Goal: Check status: Check status

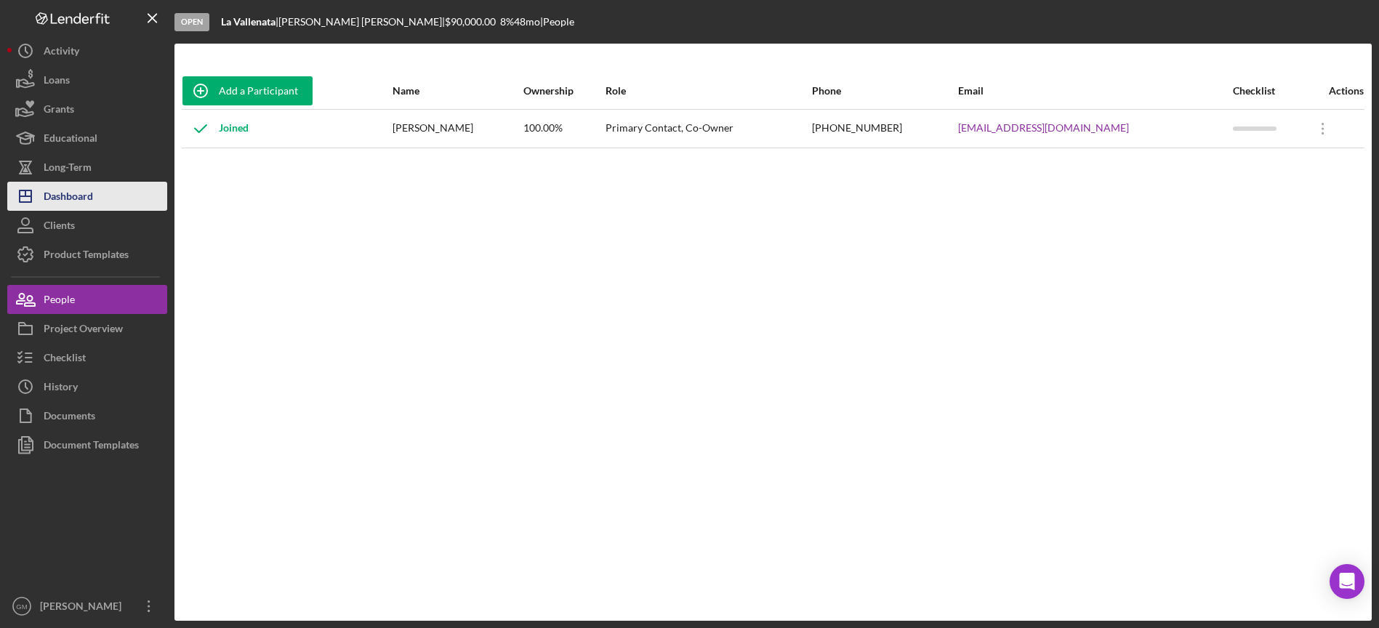
click at [74, 186] on div "Dashboard" at bounding box center [68, 198] width 49 height 33
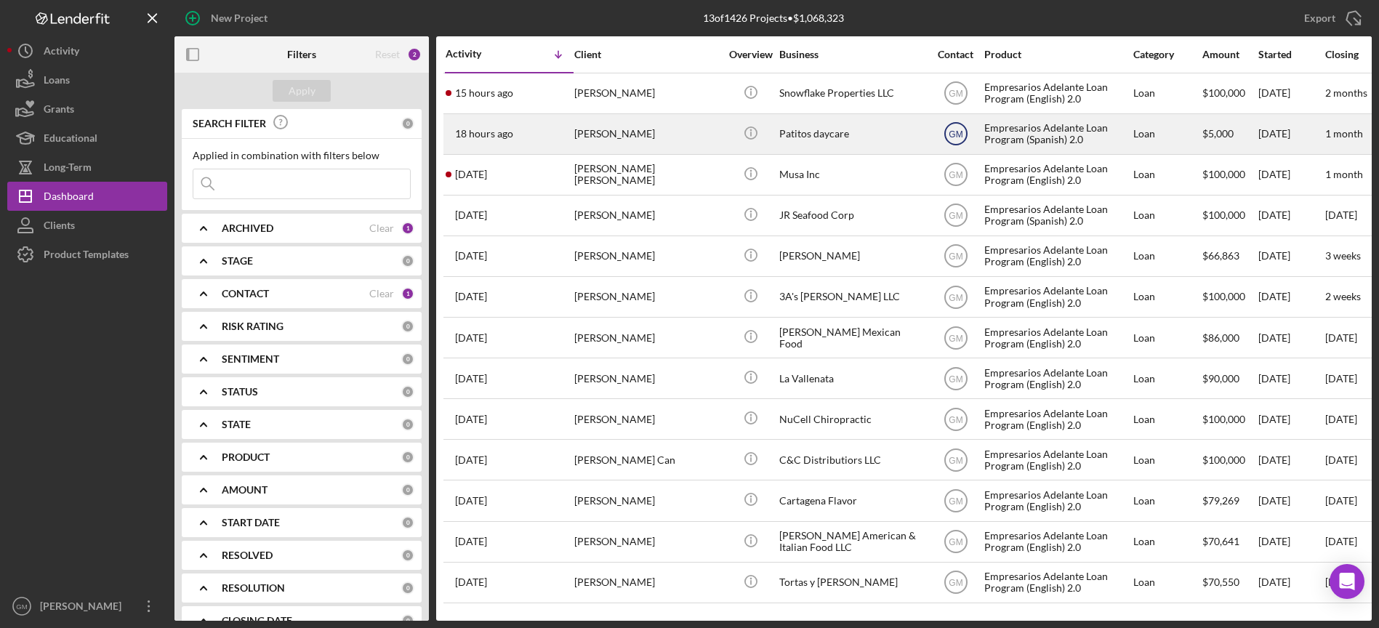
click at [959, 99] on text "GM" at bounding box center [956, 94] width 14 height 10
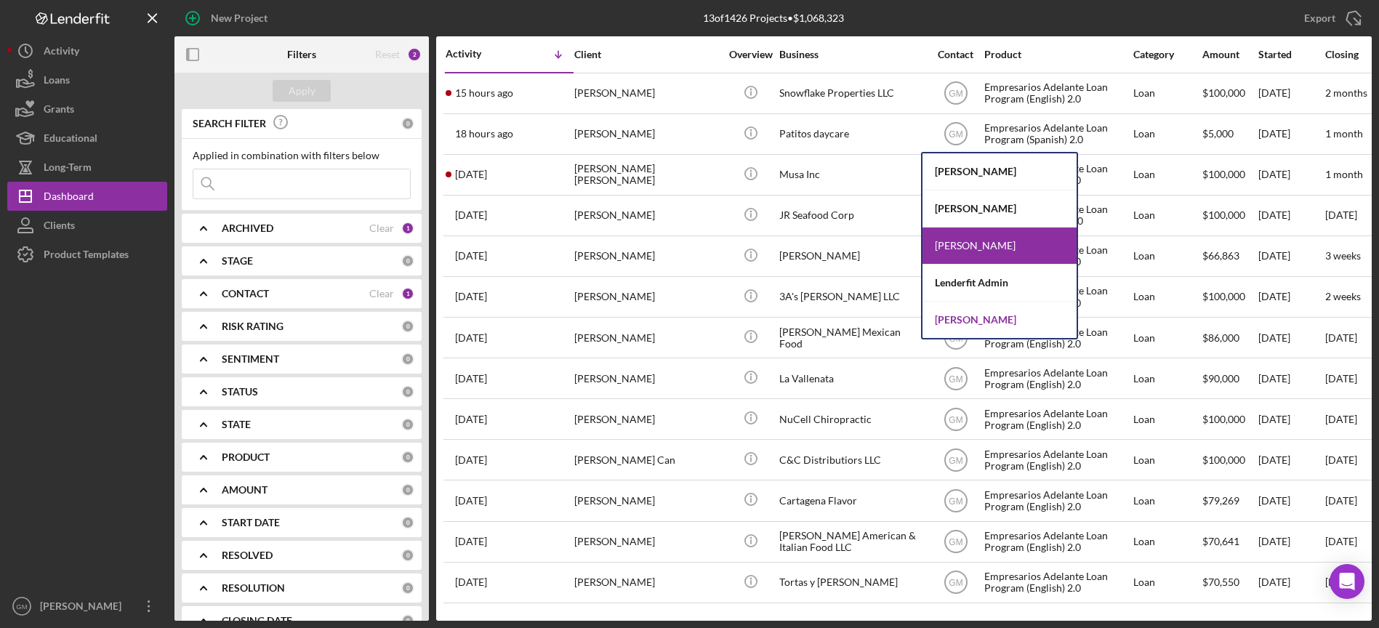
click at [960, 324] on div "[PERSON_NAME]" at bounding box center [1000, 320] width 154 height 36
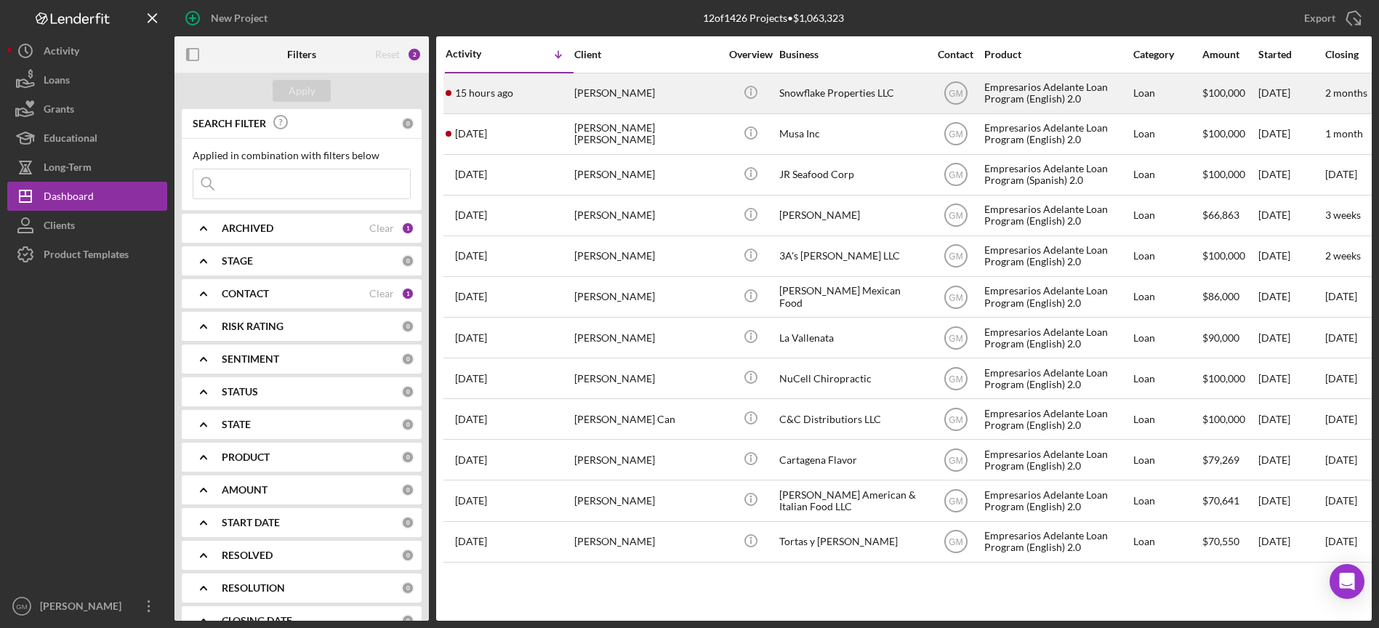
click at [880, 97] on div "Snowflake Properties LLC" at bounding box center [851, 93] width 145 height 39
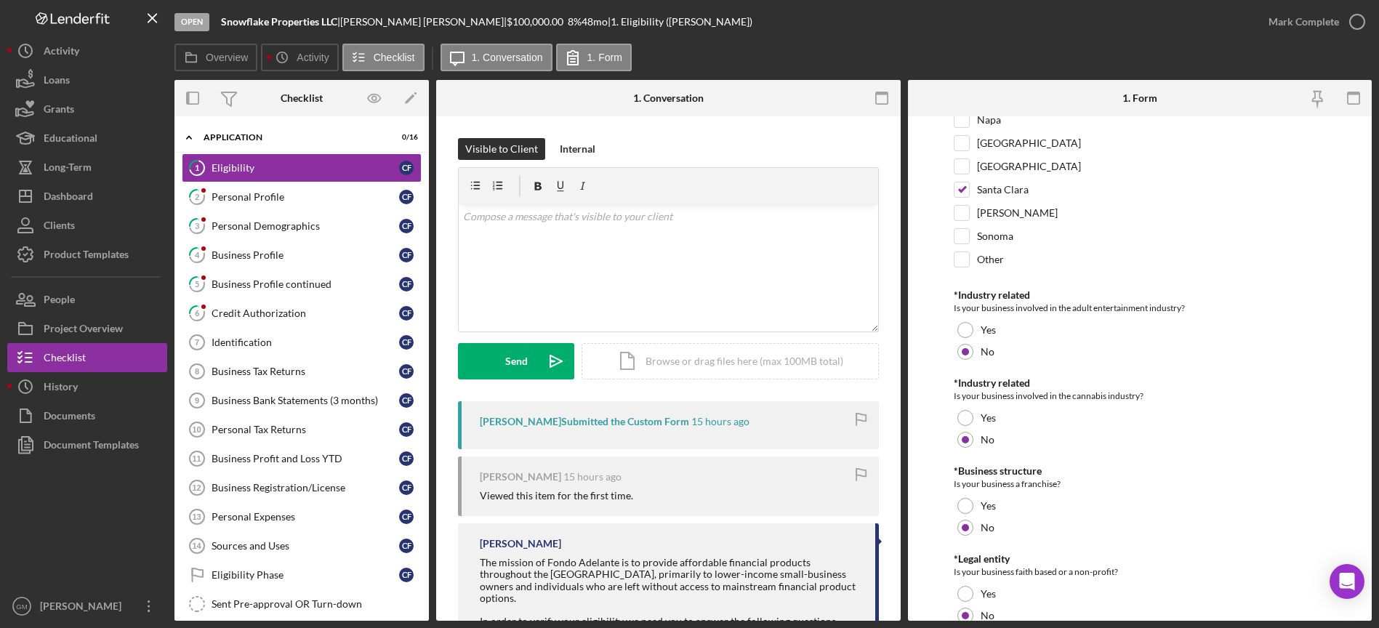
scroll to position [602, 0]
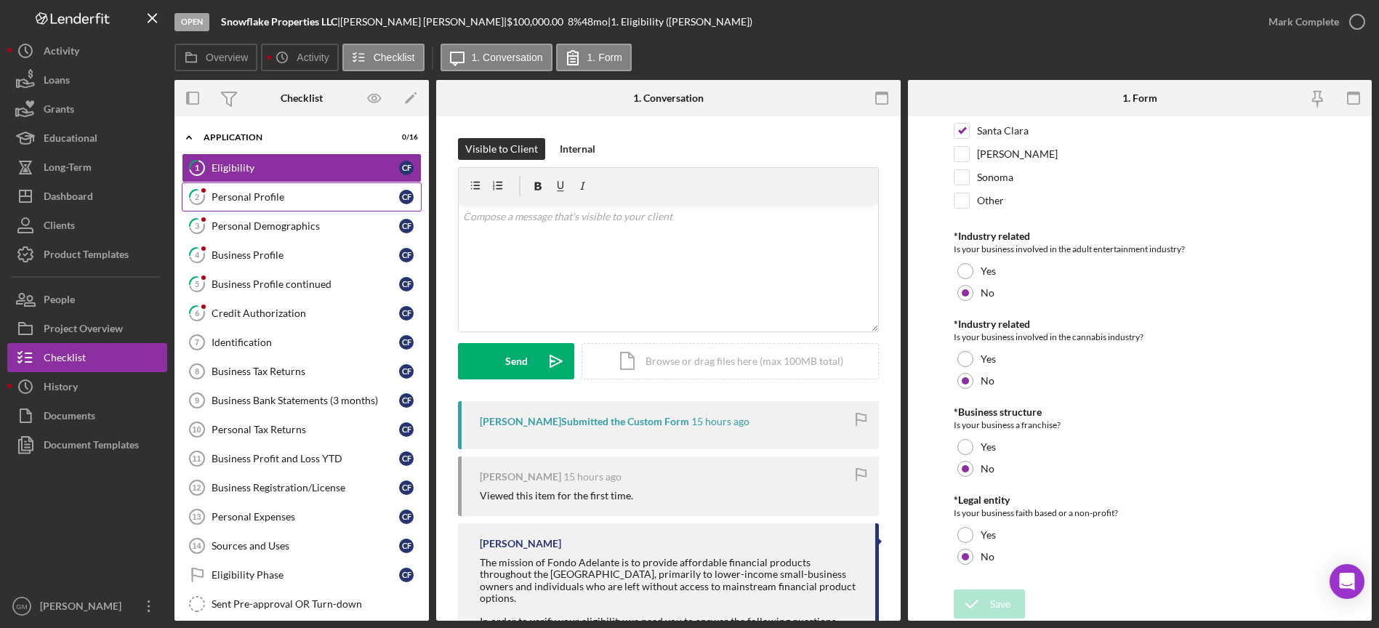
click at [313, 208] on link "2 Personal Profile C F" at bounding box center [302, 196] width 240 height 29
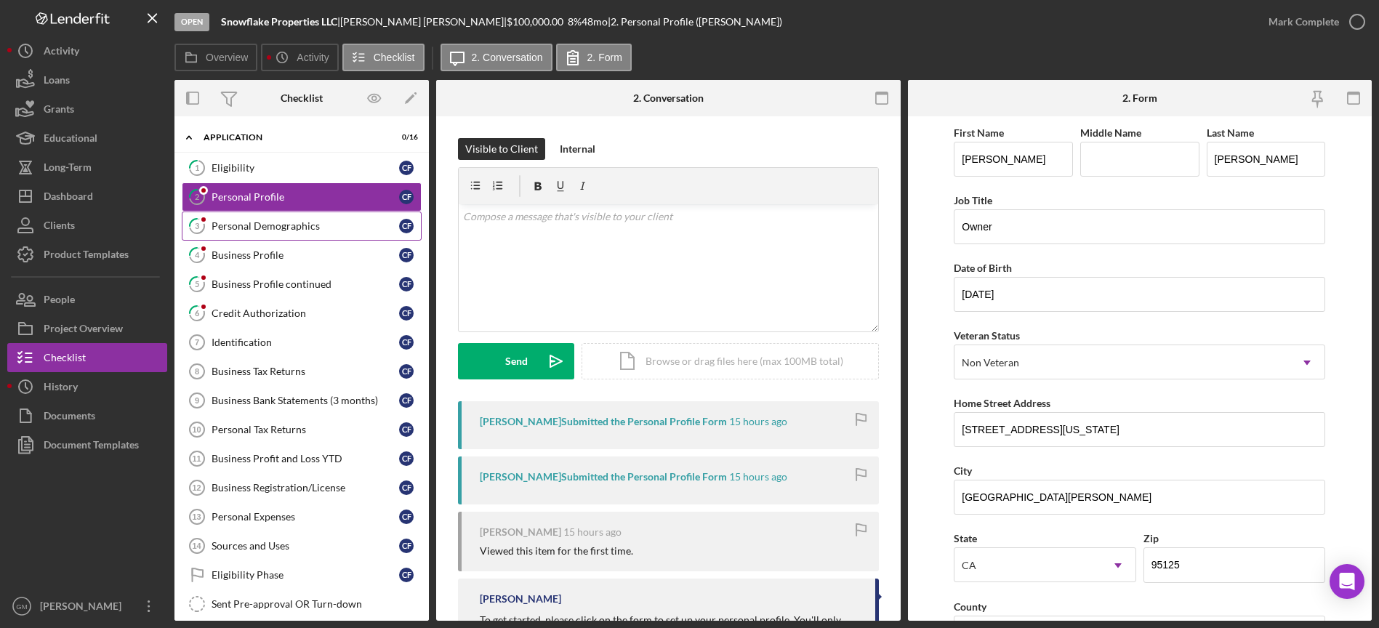
click at [302, 236] on link "3 Personal Demographics C F" at bounding box center [302, 226] width 240 height 29
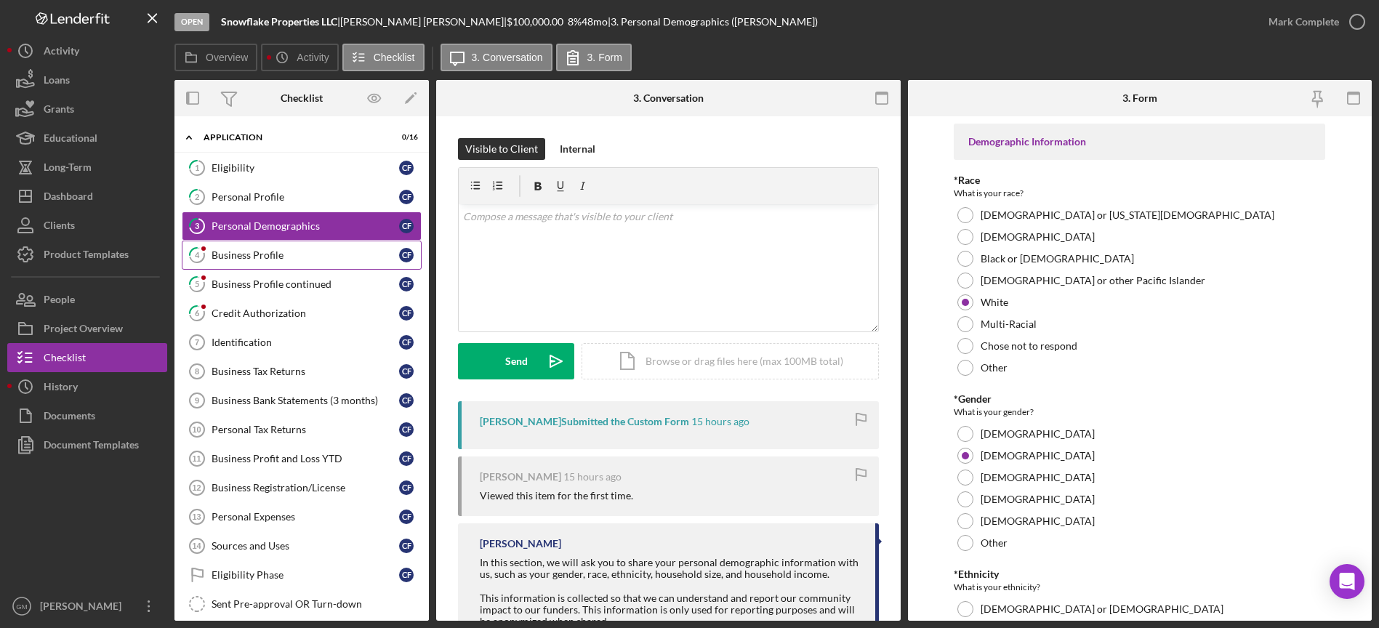
click at [282, 257] on div "Business Profile" at bounding box center [306, 255] width 188 height 12
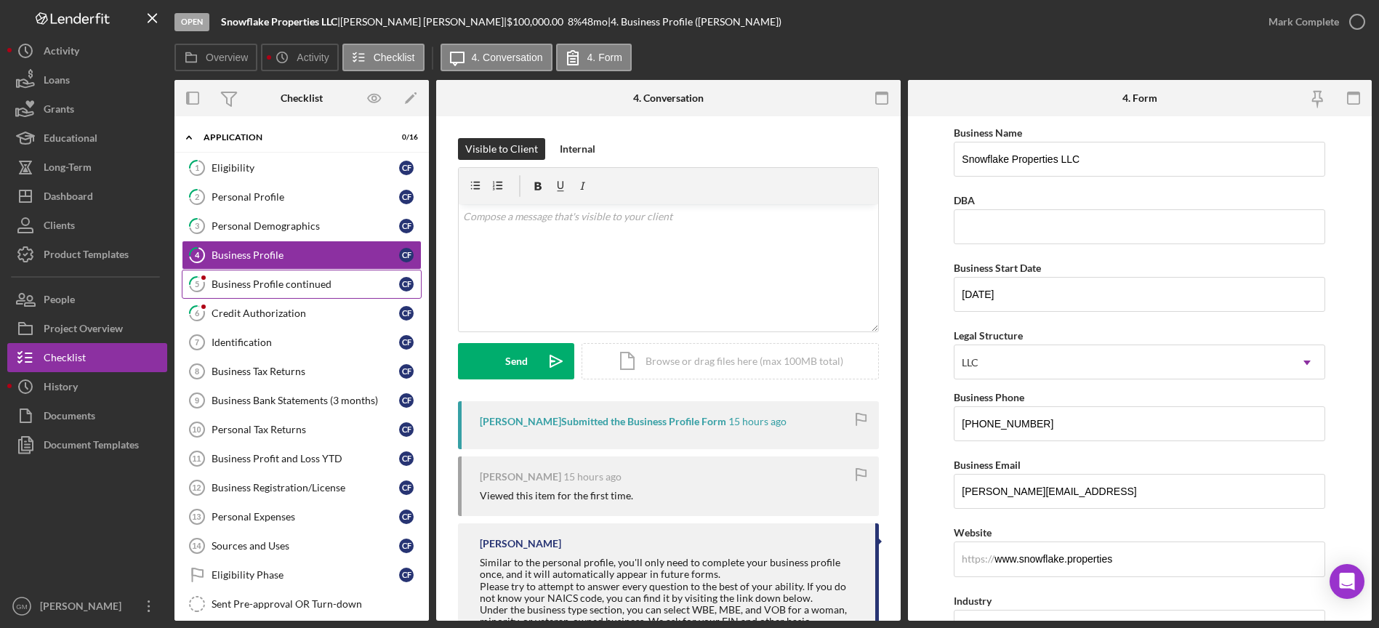
click at [270, 292] on link "5 Business Profile continued C F" at bounding box center [302, 284] width 240 height 29
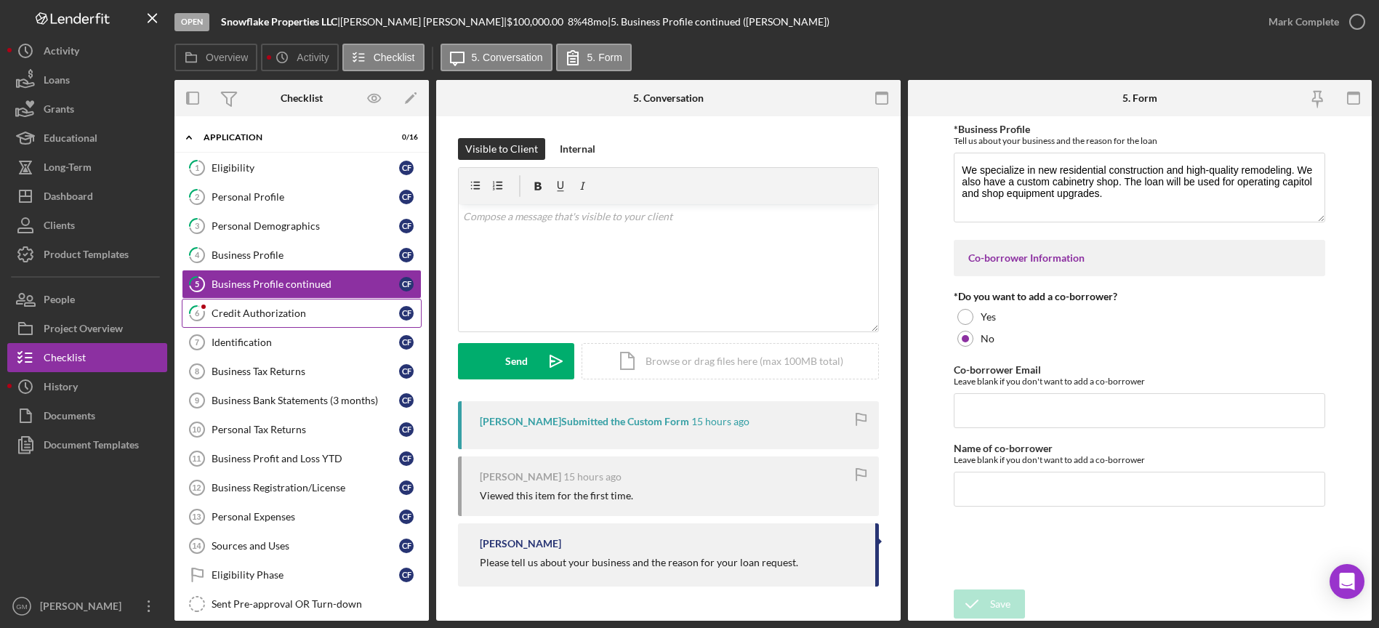
click at [264, 313] on div "Credit Authorization" at bounding box center [306, 314] width 188 height 12
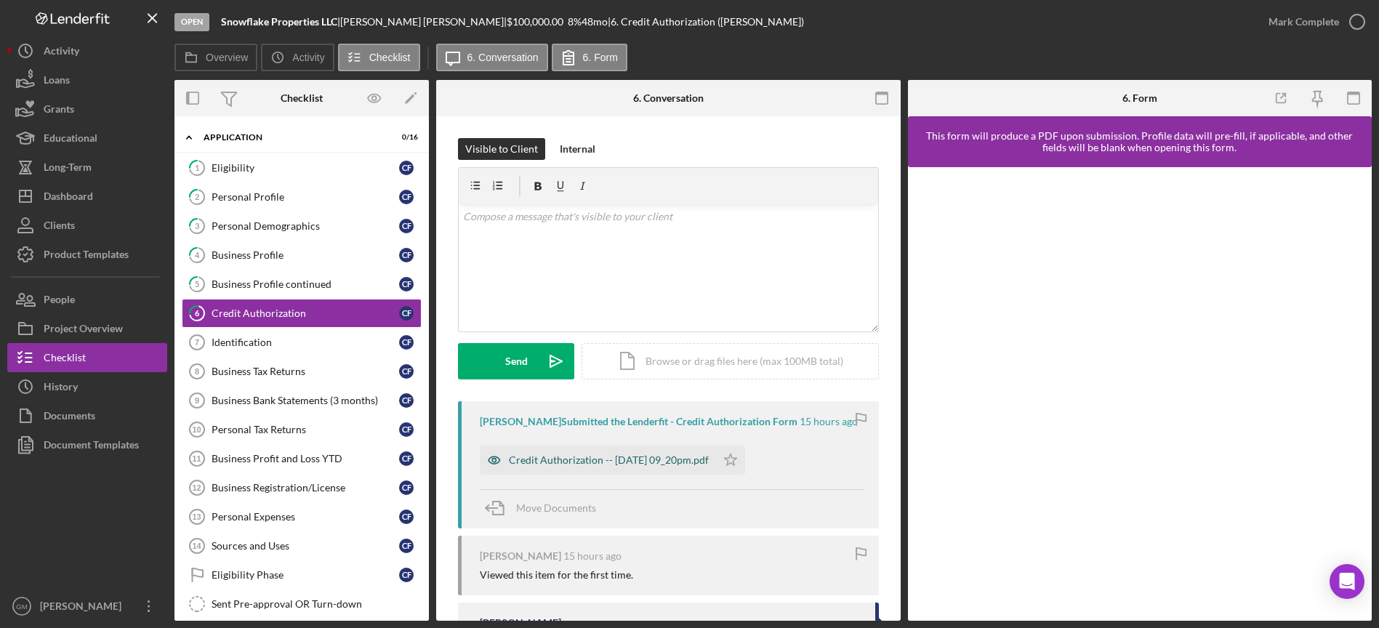
click at [539, 450] on div "Credit Authorization -- [DATE] 09_20pm.pdf" at bounding box center [598, 460] width 236 height 29
